Goal: Information Seeking & Learning: Find specific page/section

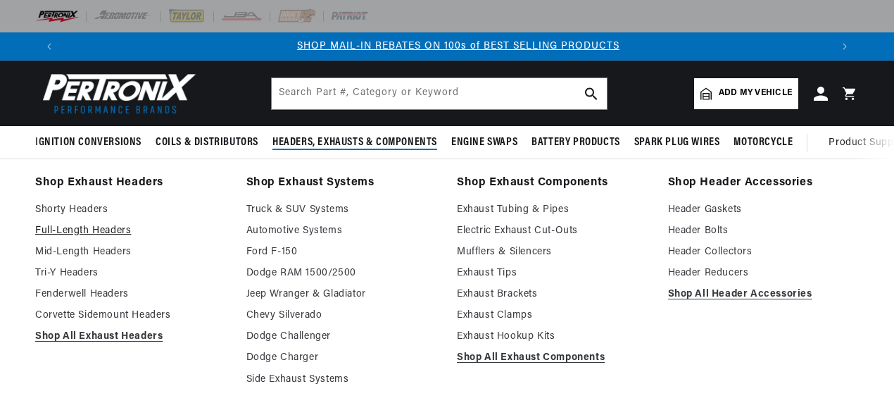
scroll to position [0, 767]
click at [111, 229] on link "Full-Length Headers" at bounding box center [130, 230] width 191 height 17
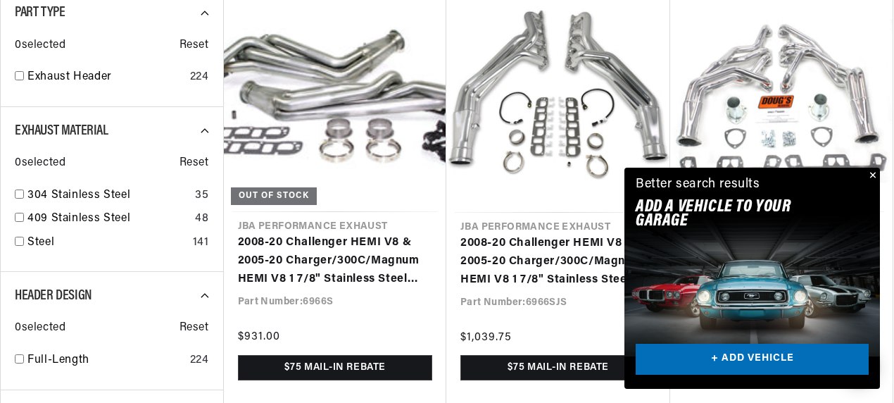
scroll to position [0, 767]
click at [870, 172] on button "Close" at bounding box center [871, 175] width 17 height 17
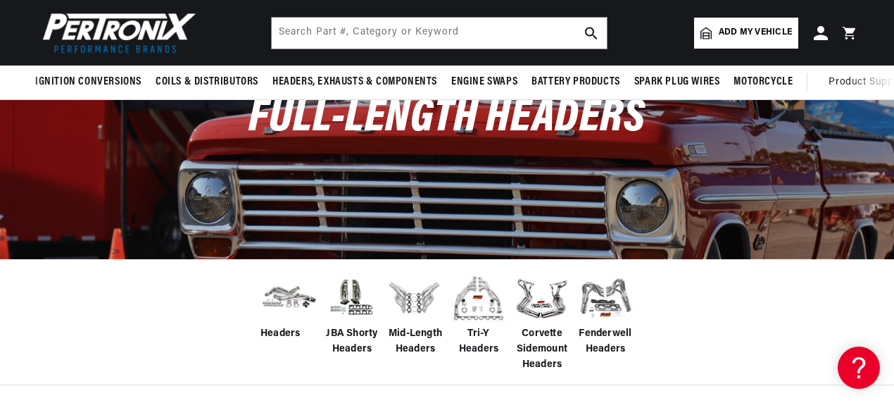
scroll to position [70, 0]
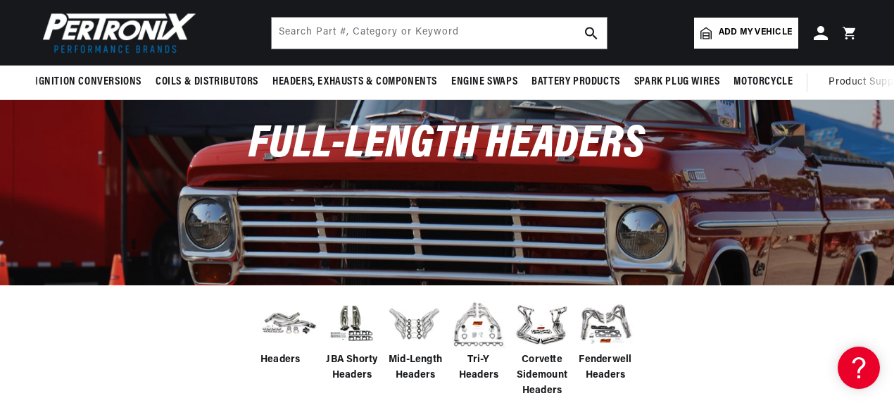
click at [764, 31] on span "Add my vehicle" at bounding box center [754, 32] width 73 height 13
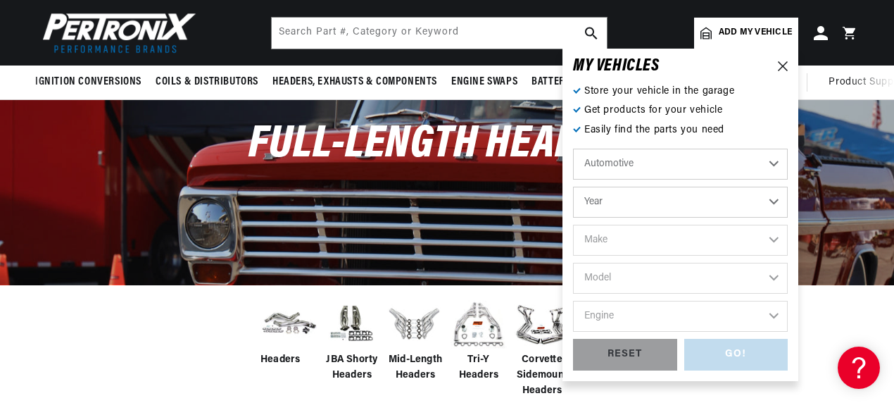
scroll to position [0, 1534]
click at [760, 194] on select "Year 2022 2021 2020 2019 2018 2017 2016 2015 2014 2013 2012 2011 2010 2009 2008…" at bounding box center [680, 201] width 215 height 31
select select "1967"
click at [573, 186] on select "Year 2022 2021 2020 2019 2018 2017 2016 2015 2014 2013 2012 2011 2010 2009 2008…" at bounding box center [680, 201] width 215 height 31
select select "1967"
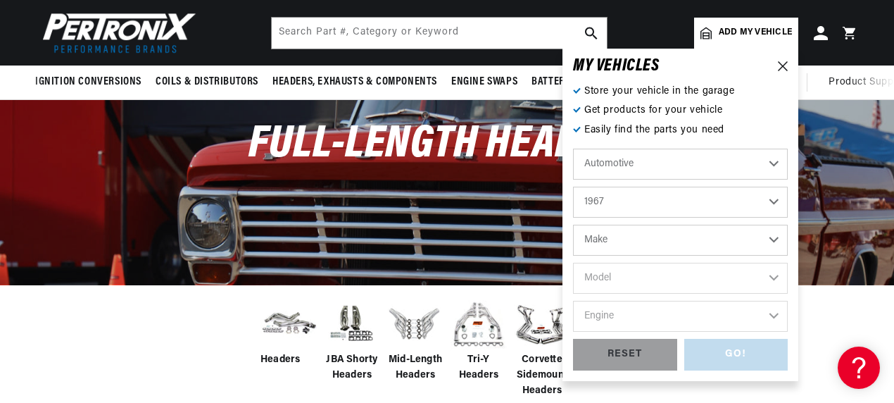
click at [639, 234] on select "Make Alfa Romeo American Motors Aston Martin Austin Austin Healey Avanti Bentle…" at bounding box center [680, 239] width 215 height 31
select select "Chevrolet"
click at [573, 224] on select "Make Alfa Romeo American Motors Aston Martin Austin Austin Healey Avanti Bentle…" at bounding box center [680, 239] width 215 height 31
select select "Chevrolet"
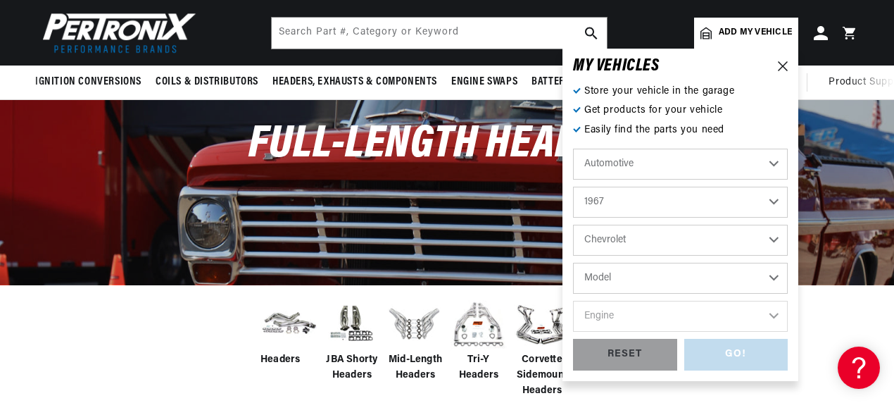
click at [616, 276] on select "Model Bel Air Biscayne C10 Pickup C10 Suburban C20 Pickup C20 Suburban C30 Pick…" at bounding box center [680, 277] width 215 height 31
select select "Chevy-II"
click at [573, 262] on select "Model Bel Air Biscayne C10 Pickup C10 Suburban C20 Pickup C20 Suburban C30 Pick…" at bounding box center [680, 277] width 215 height 31
select select "Chevy-II"
click at [638, 314] on select "Engine 153cid / 2.5L 194cid / 3.2L 230cid / 3.8L 250cid / 4.1L 283cid / 4.6L 30…" at bounding box center [680, 315] width 215 height 31
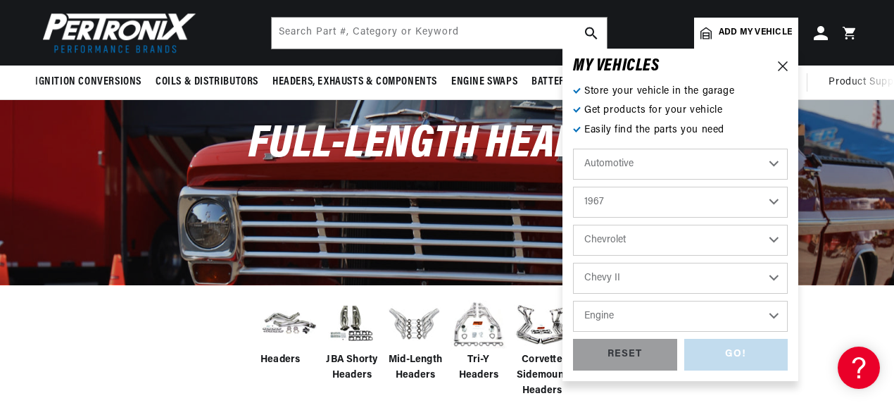
scroll to position [0, 767]
select select "350cid-5.7L"
click at [573, 300] on select "Engine 153cid / 2.5L 194cid / 3.2L 230cid / 3.8L 250cid / 4.1L 283cid / 4.6L 30…" at bounding box center [680, 315] width 215 height 31
select select "350cid-5.7L"
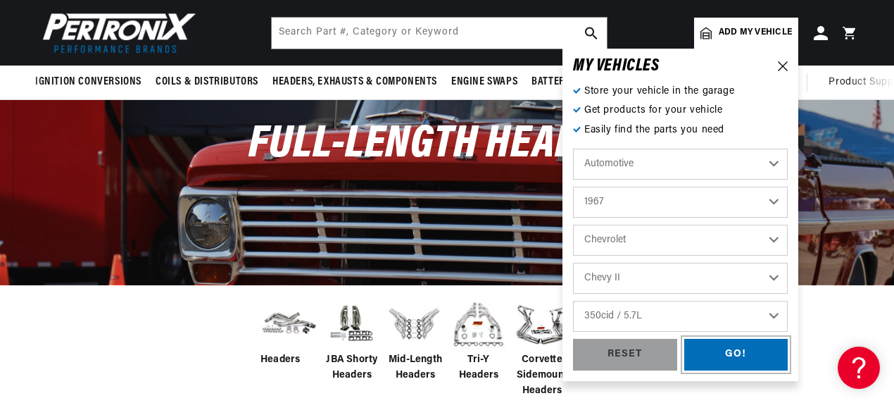
click at [733, 359] on div "GO!" at bounding box center [736, 354] width 104 height 32
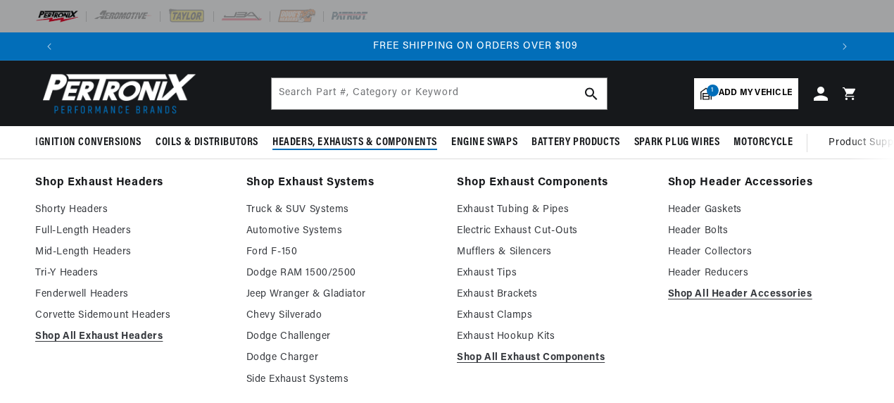
scroll to position [0, 1534]
click at [346, 139] on span "Headers, Exhausts & Components" at bounding box center [354, 142] width 165 height 15
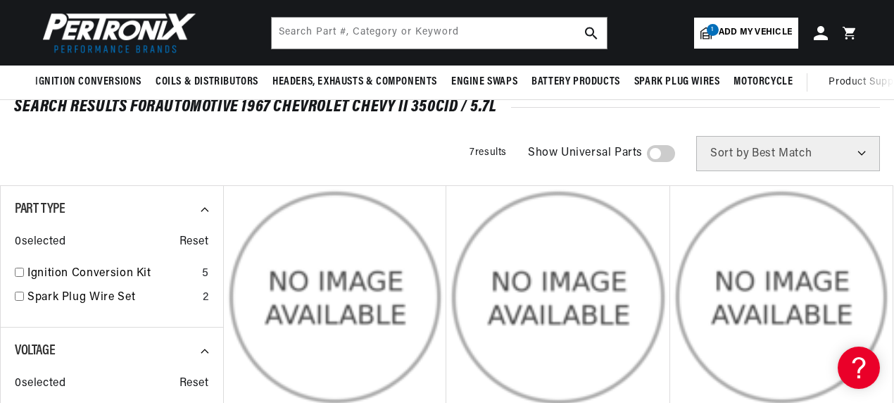
scroll to position [0, 0]
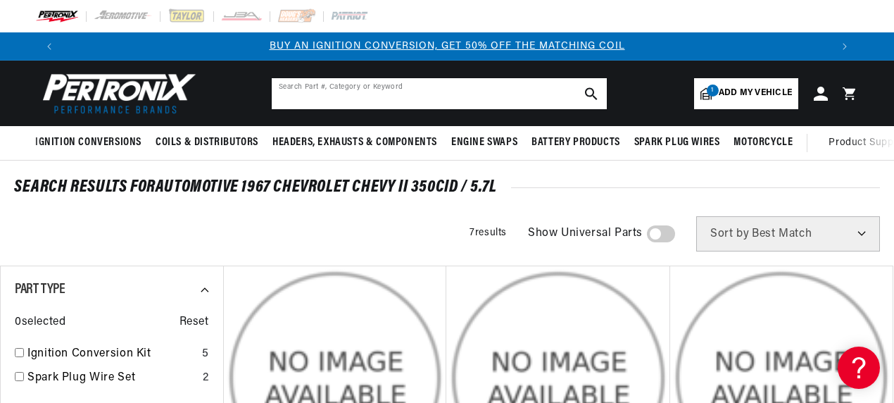
click at [384, 92] on input "text" at bounding box center [439, 93] width 335 height 31
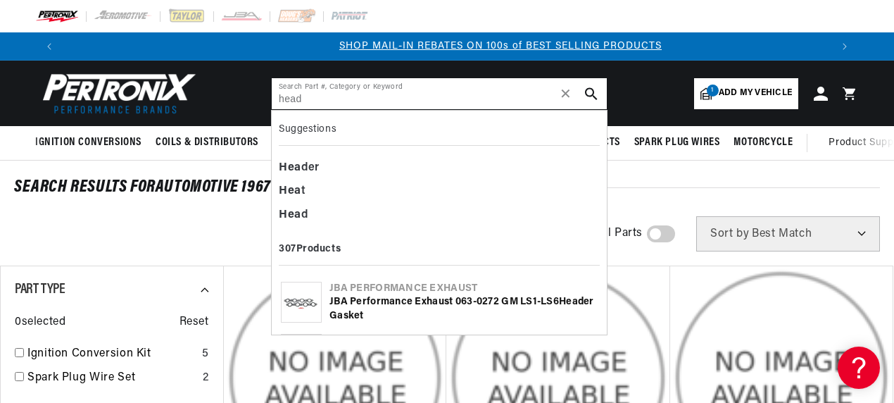
scroll to position [0, 767]
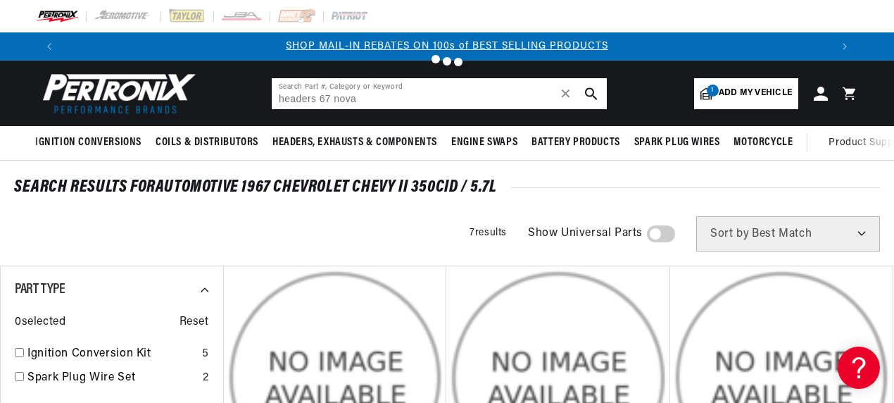
type input "headers nova"
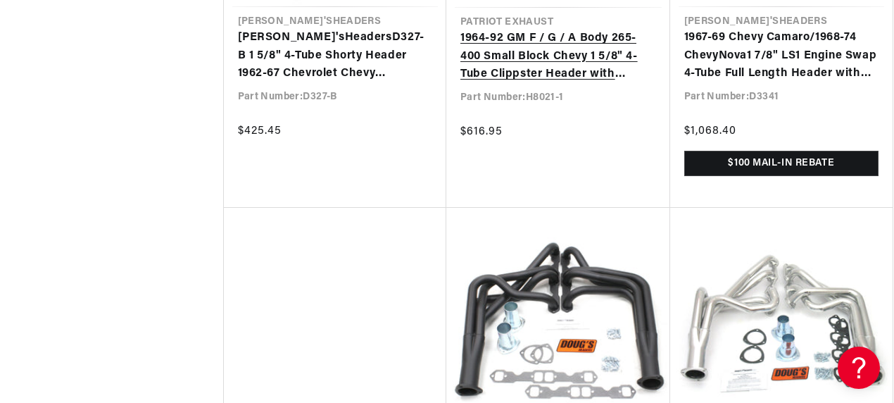
scroll to position [4926, 0]
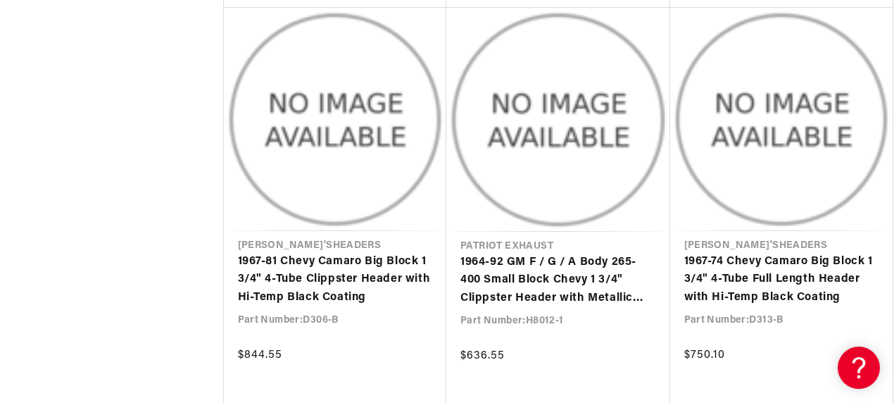
scroll to position [6263, 0]
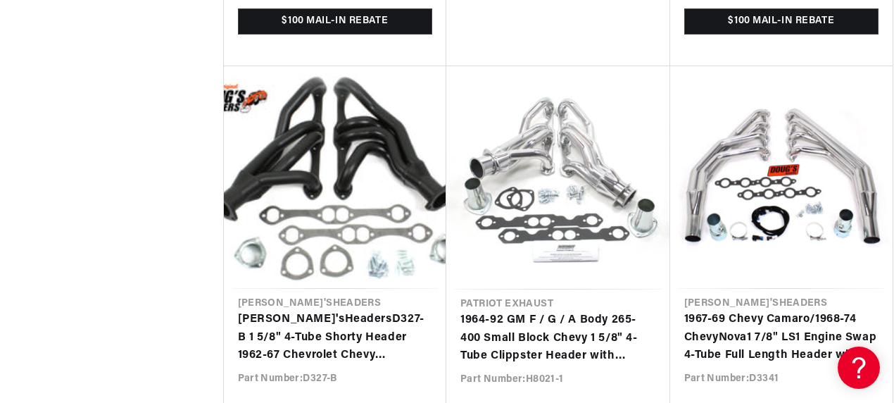
scroll to position [0, 767]
